Goal: Information Seeking & Learning: Understand process/instructions

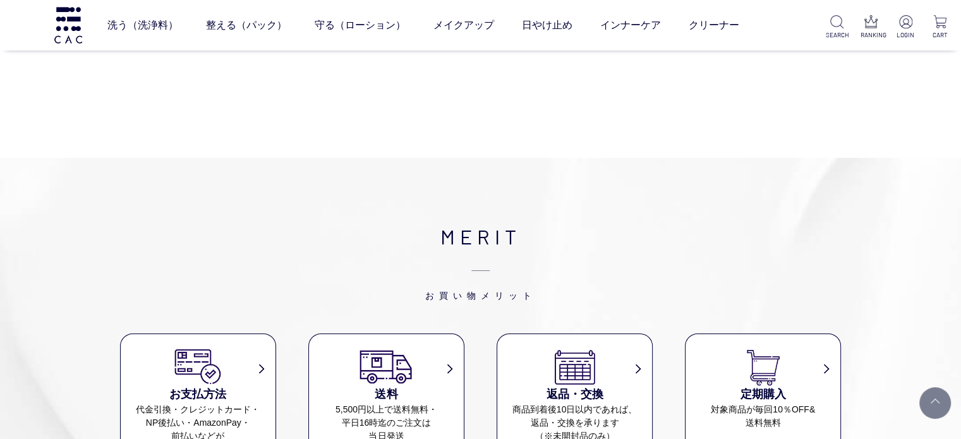
scroll to position [4676, 0]
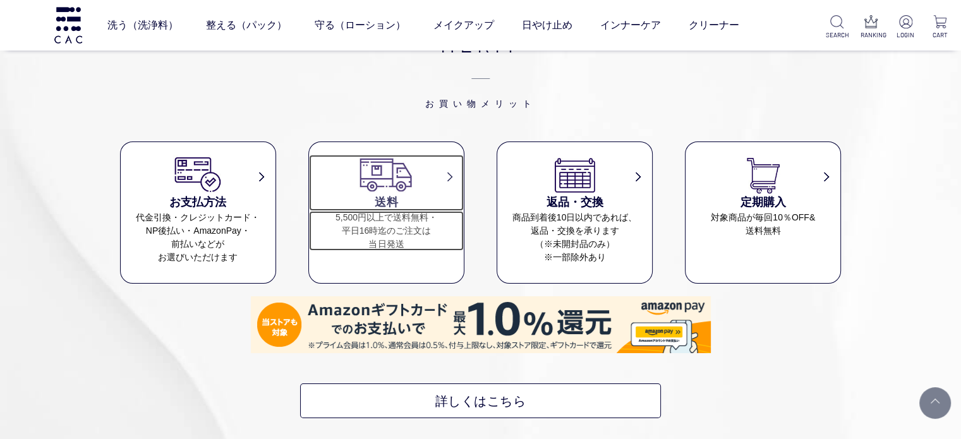
click at [389, 211] on dd "5,500円以上で送料無料・ 平日16時迄のご注文は 当日発送" at bounding box center [386, 231] width 154 height 40
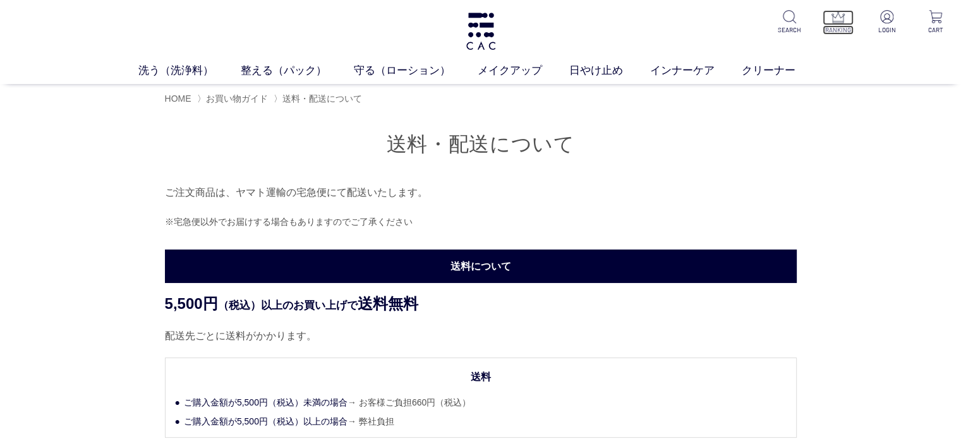
click at [830, 21] on p at bounding box center [838, 17] width 31 height 15
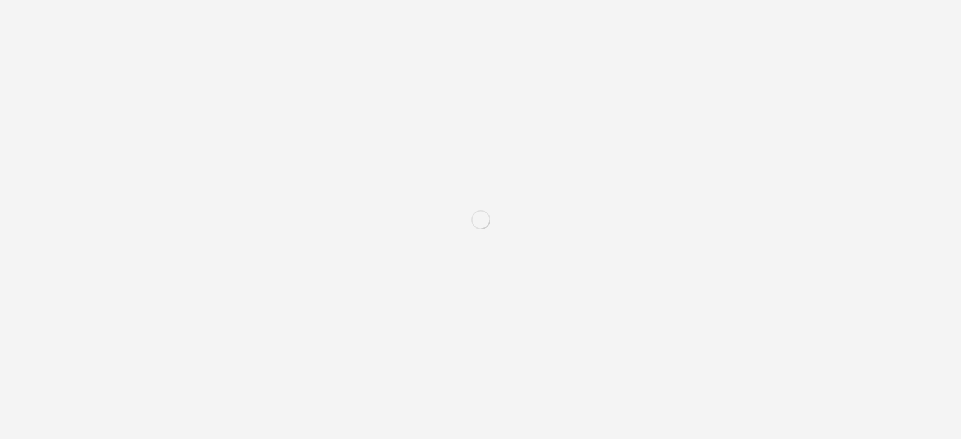
scroll to position [1206, 0]
